Goal: Register for event/course

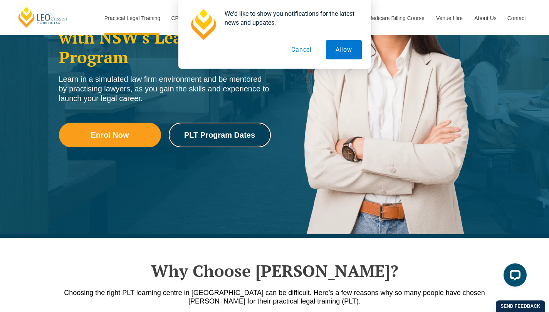
click at [221, 135] on span "PLT Program Dates" at bounding box center [219, 135] width 71 height 8
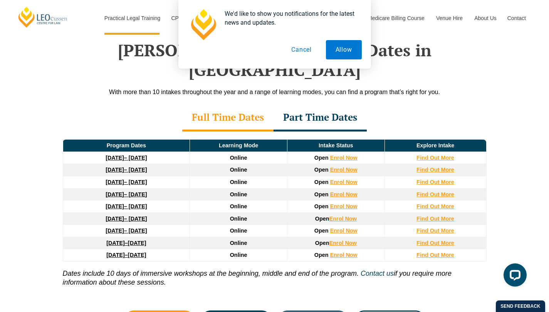
scroll to position [1111, 0]
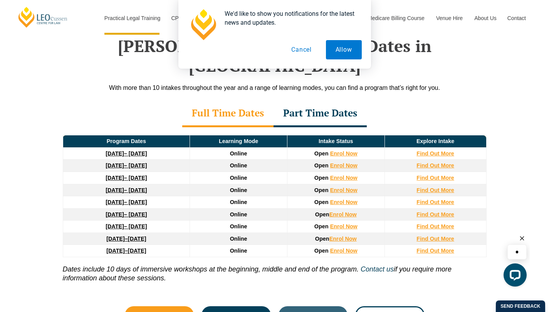
click at [340, 49] on button "Allow" at bounding box center [344, 49] width 36 height 19
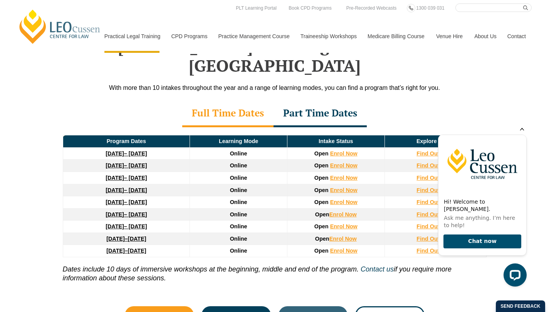
click at [523, 133] on icon "Hide greeting" at bounding box center [521, 128] width 9 height 9
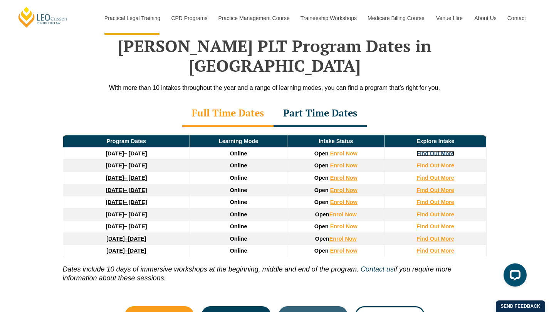
click at [443, 150] on strong "Find Out More" at bounding box center [436, 153] width 38 height 6
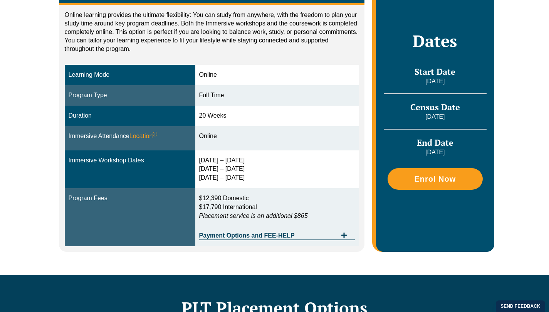
click at [0, 136] on div "Online Online learning provides the ultimate flexibility: You can study from an…" at bounding box center [274, 112] width 549 height 324
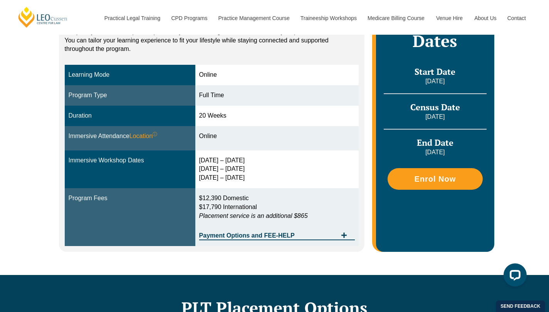
click at [0, 150] on div "Online Online learning provides the ultimate flexibility: You can study from an…" at bounding box center [274, 112] width 549 height 324
click at [0, 149] on div "Online Online learning provides the ultimate flexibility: You can study from an…" at bounding box center [274, 112] width 549 height 324
